Goal: Transaction & Acquisition: Download file/media

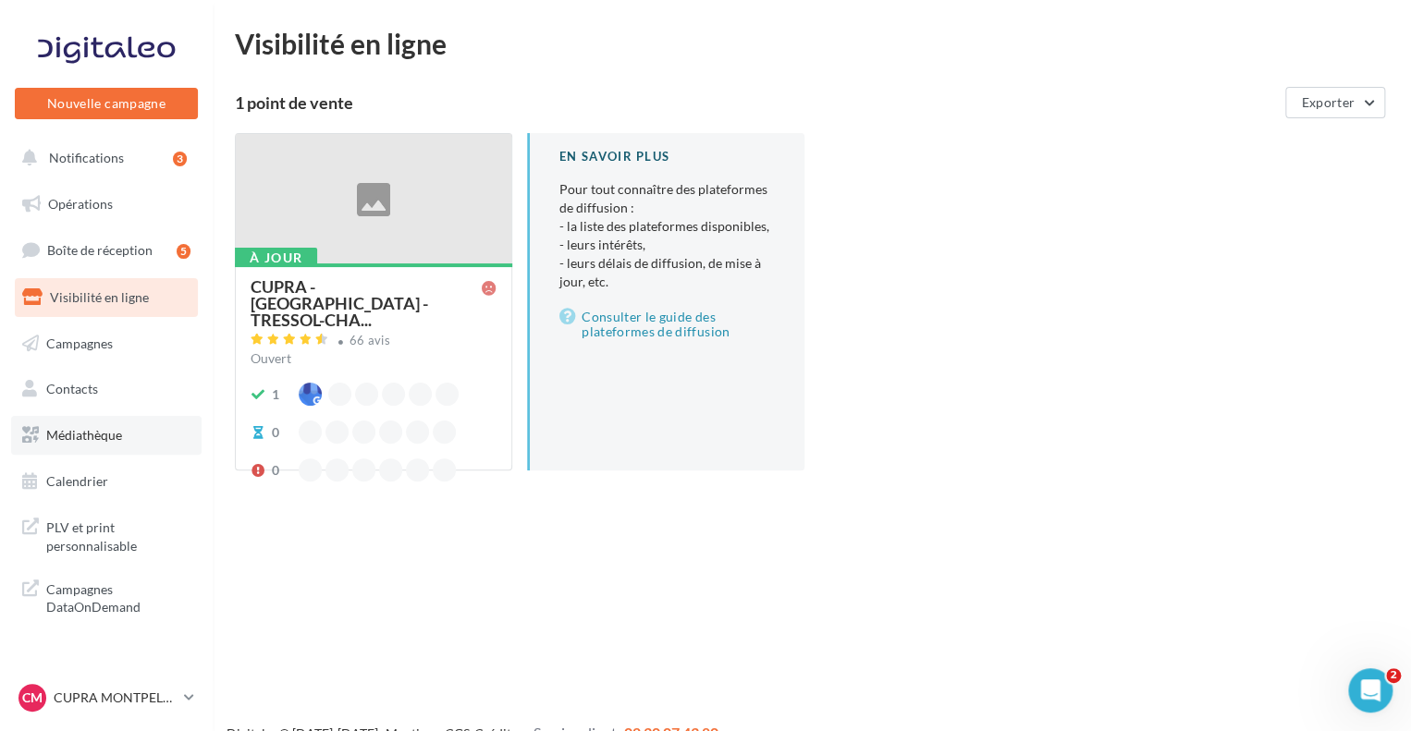
click at [109, 439] on span "Médiathèque" at bounding box center [84, 435] width 76 height 16
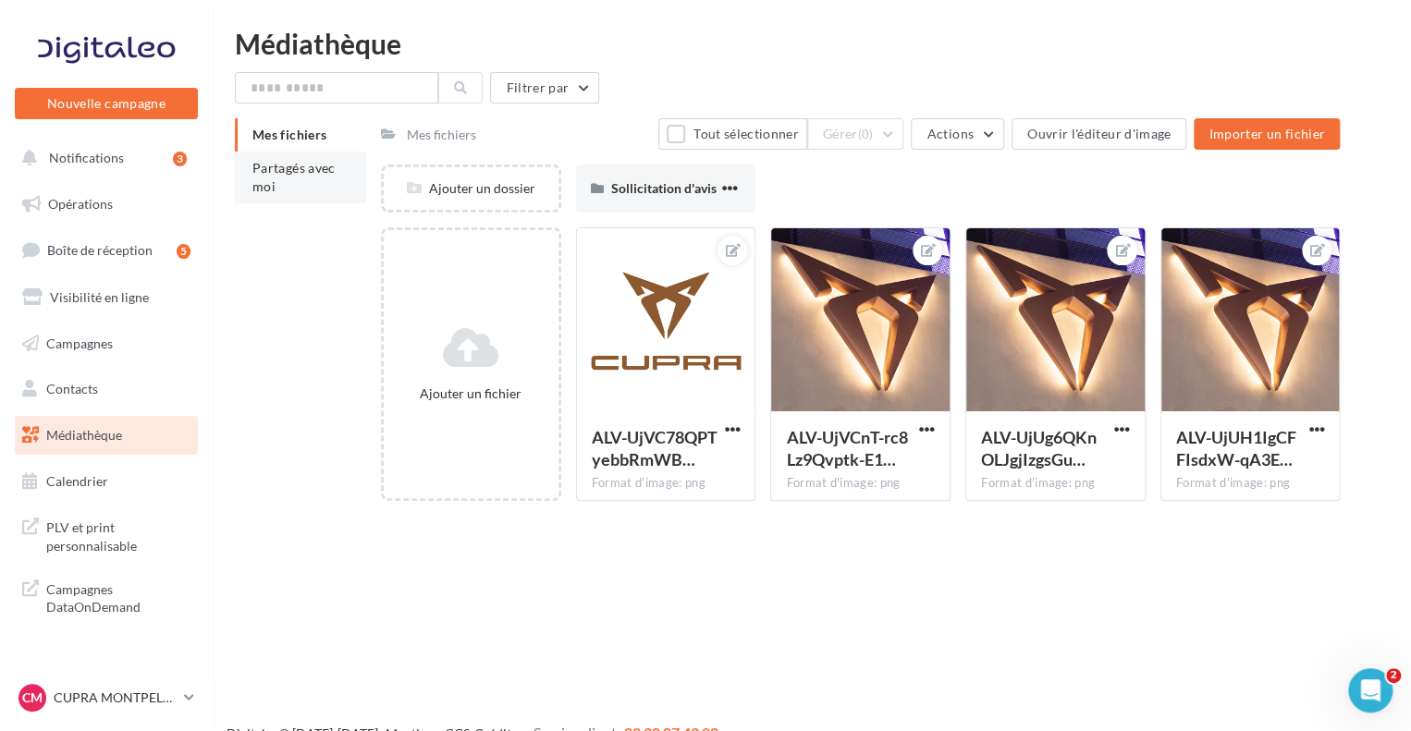
click at [306, 202] on li "Partagés avec moi" at bounding box center [300, 178] width 131 height 52
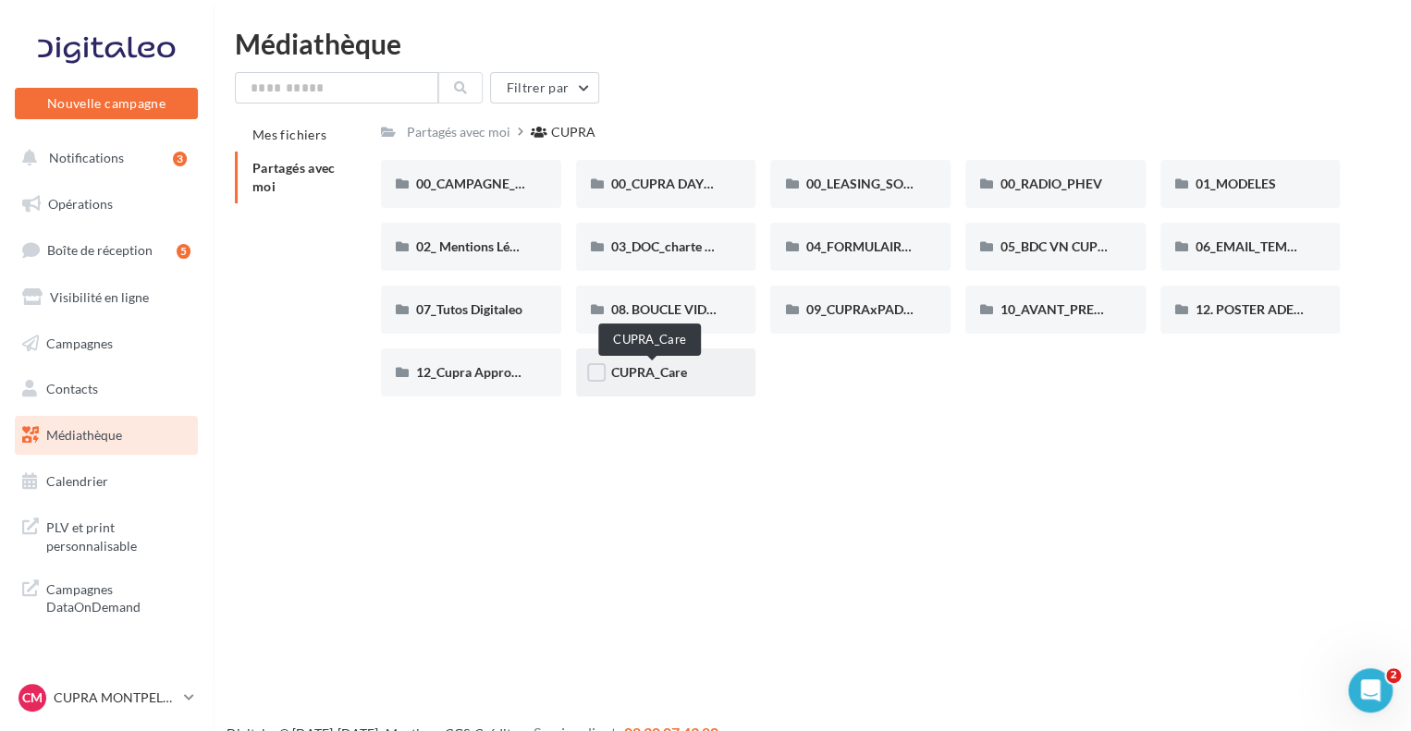
click at [639, 373] on span "CUPRA_Care" at bounding box center [649, 372] width 76 height 16
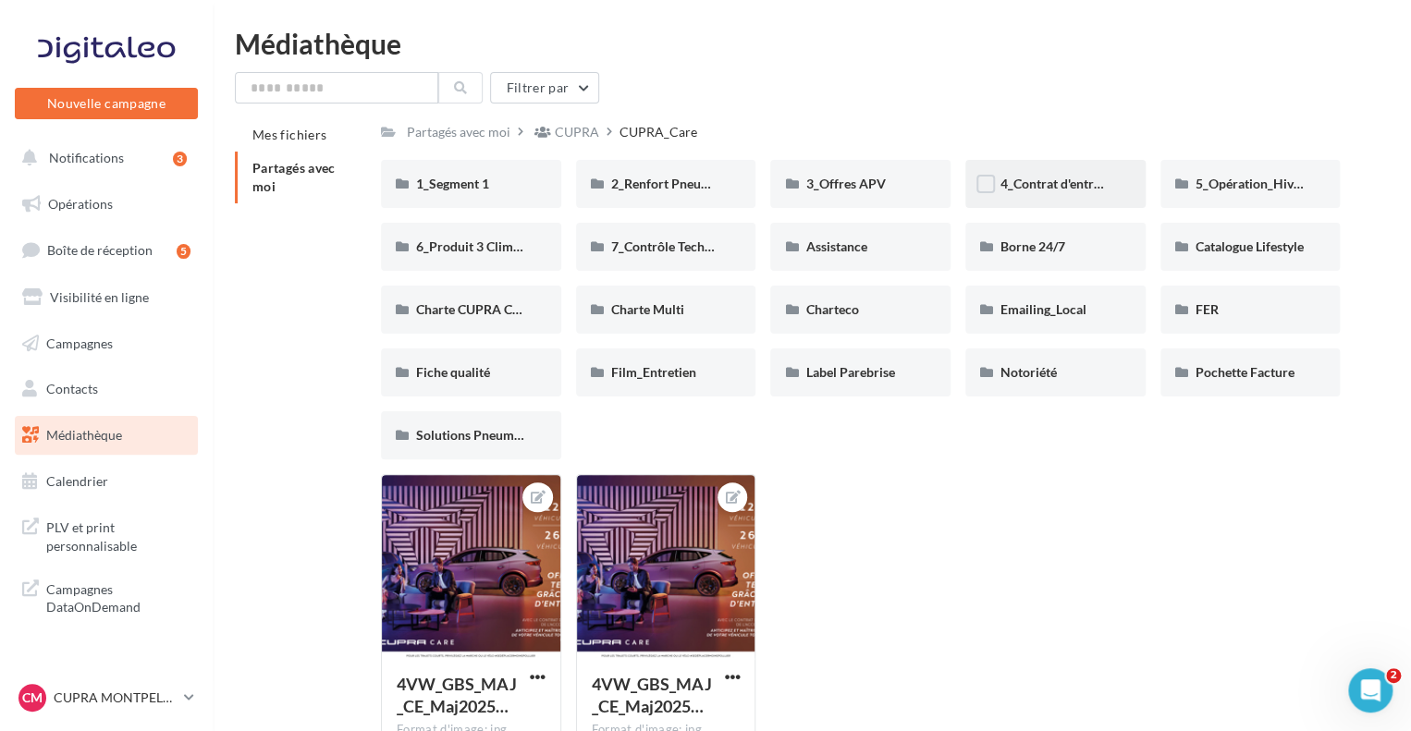
click at [1057, 191] on span "4_Contrat d'entretien" at bounding box center [1061, 184] width 122 height 16
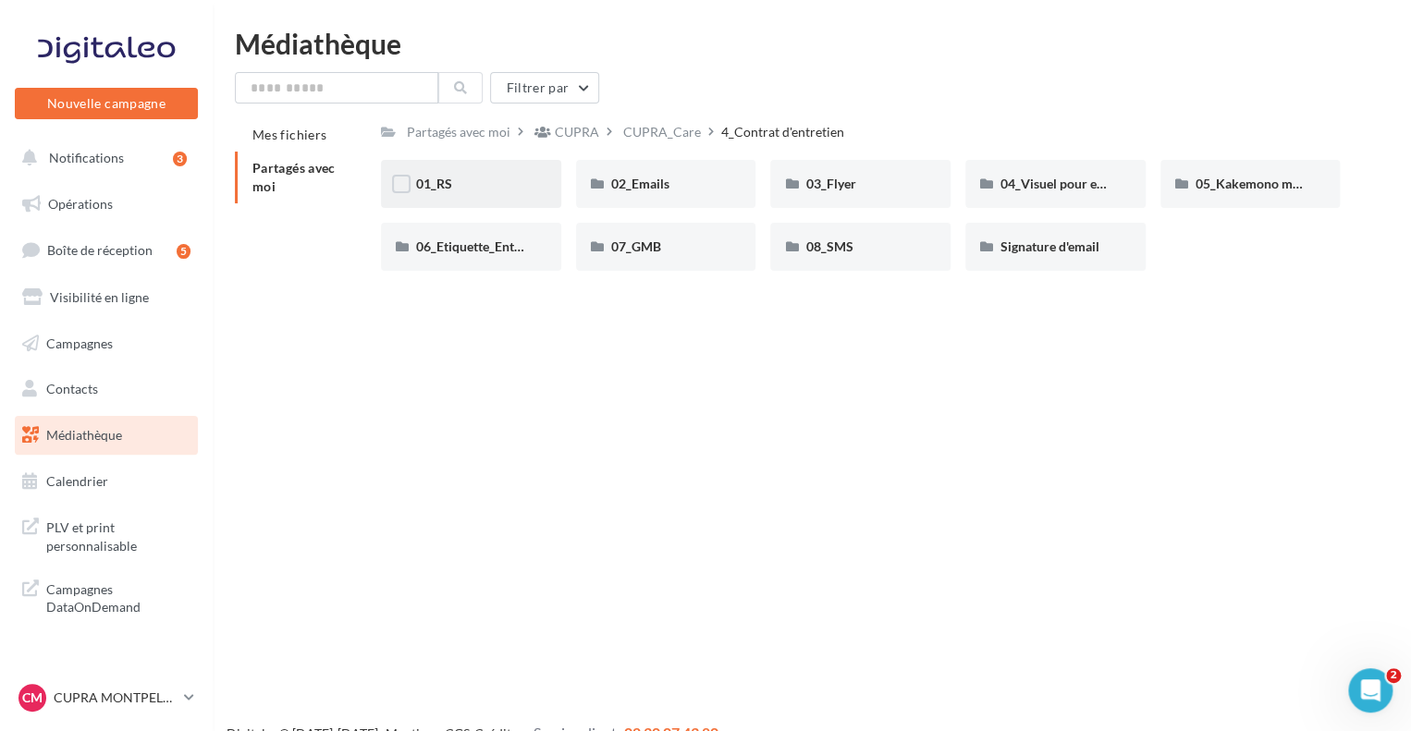
click at [435, 192] on div "01_RS" at bounding box center [471, 184] width 110 height 18
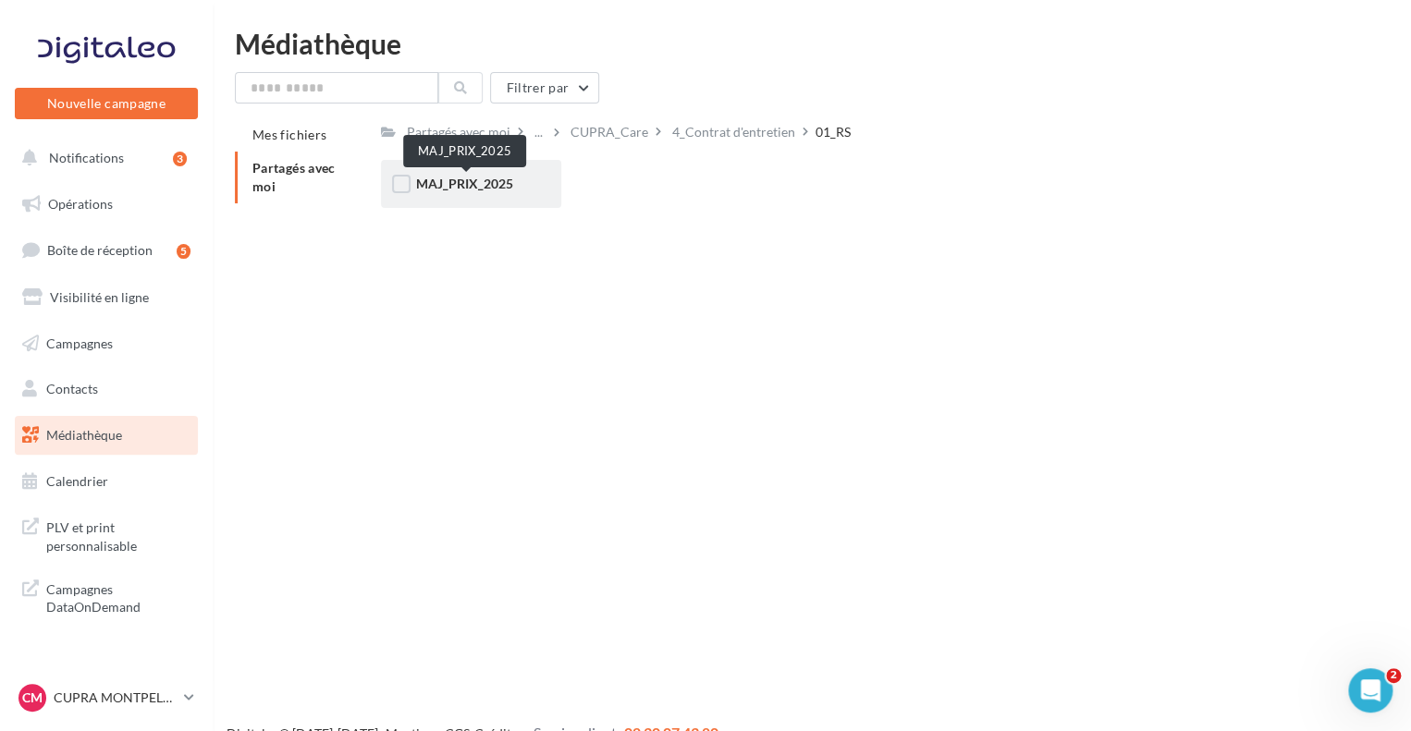
click at [465, 187] on span "MAJ_PRIX_2025" at bounding box center [464, 184] width 97 height 16
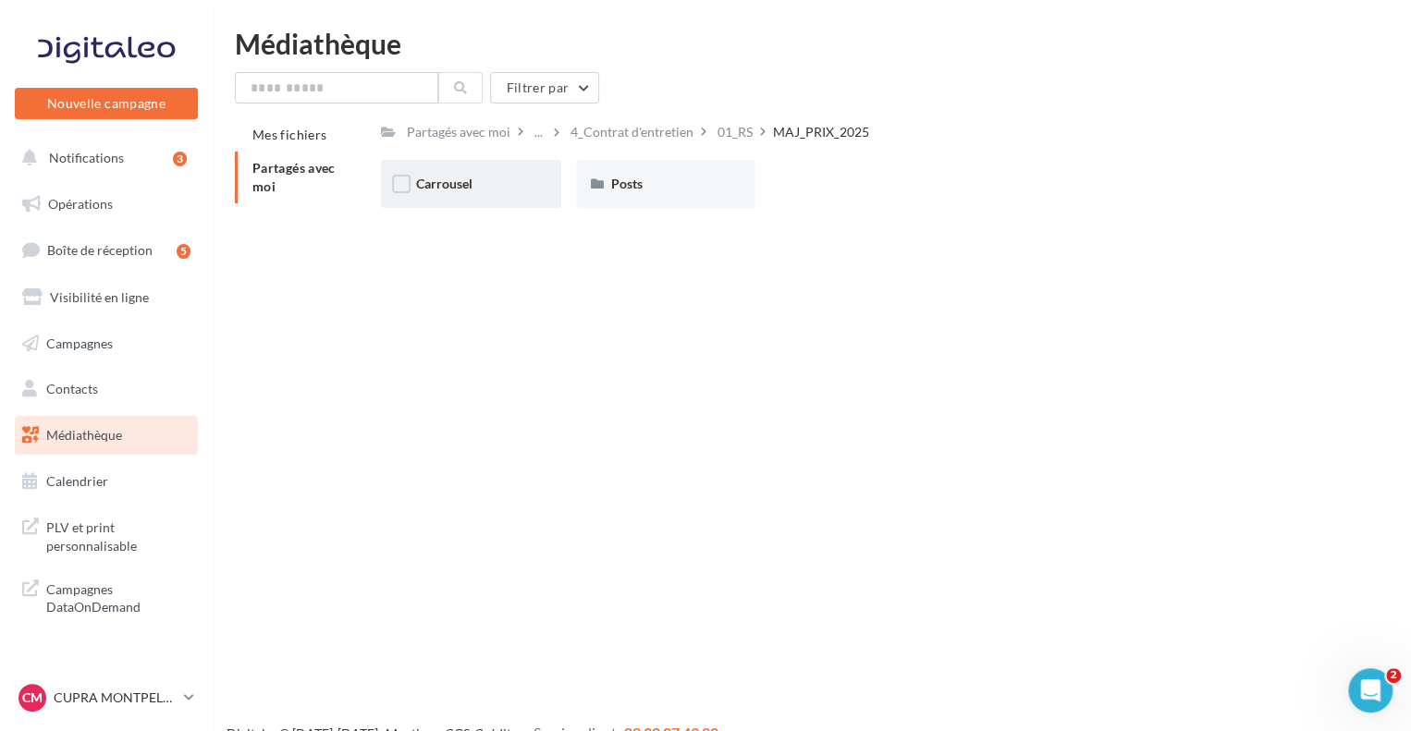
click at [454, 190] on span "Carrousel" at bounding box center [444, 184] width 56 height 16
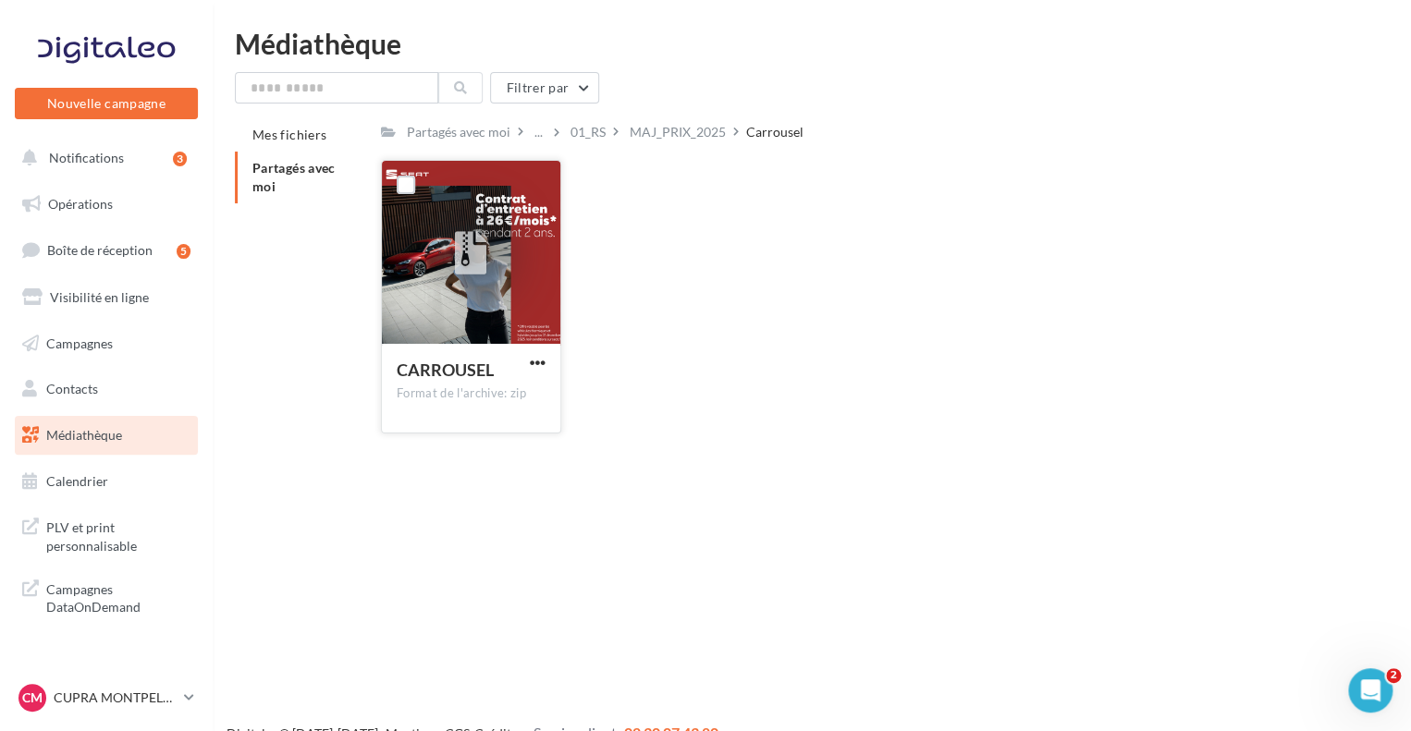
click at [510, 244] on div at bounding box center [471, 253] width 178 height 185
click at [526, 365] on button "button" at bounding box center [537, 364] width 23 height 18
click at [521, 398] on button "Télécharger" at bounding box center [456, 399] width 185 height 48
click at [814, 268] on div "CARROUSEL Format de l'archive: zip CARROUSEL" at bounding box center [867, 304] width 973 height 288
click at [141, 703] on p "CUPRA MONTPELLIER" at bounding box center [115, 698] width 123 height 18
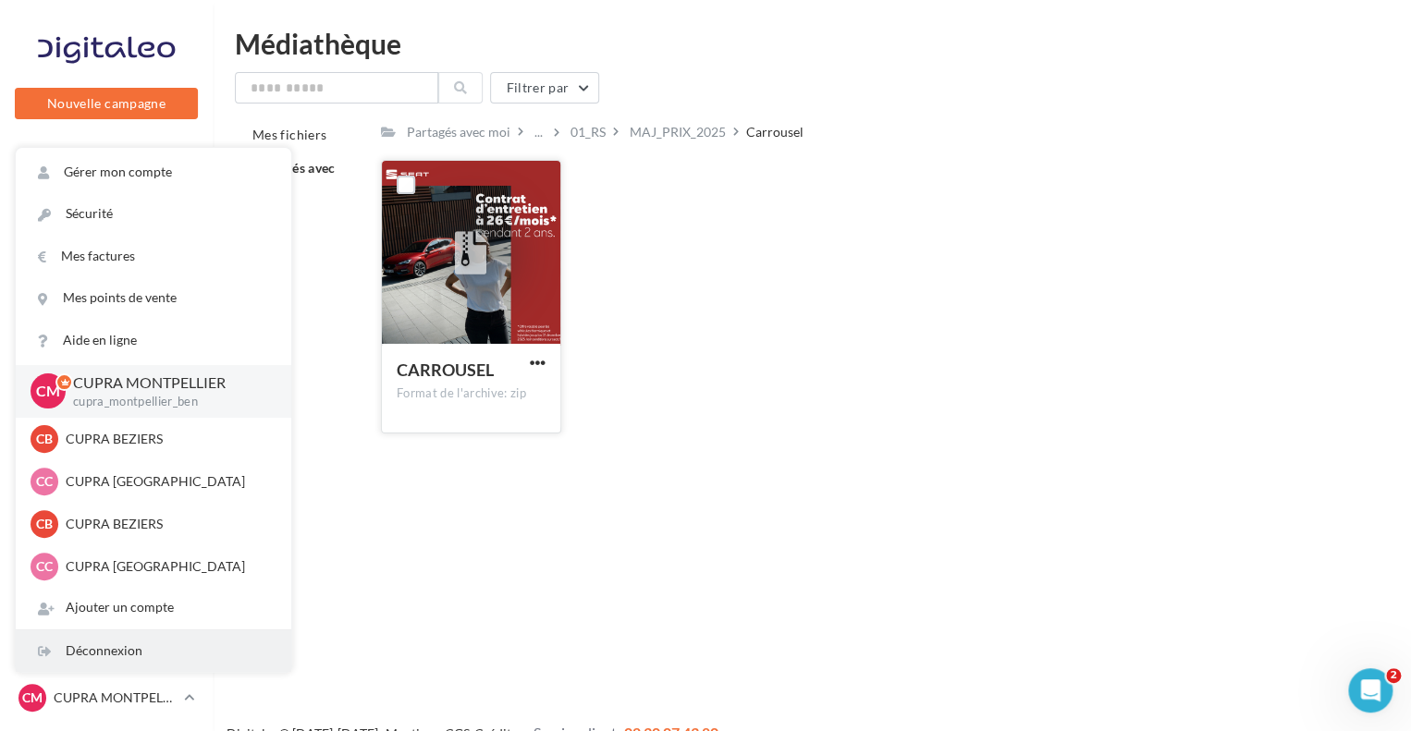
click at [131, 657] on div "Déconnexion" at bounding box center [153, 651] width 275 height 42
